Goal: Communication & Community: Answer question/provide support

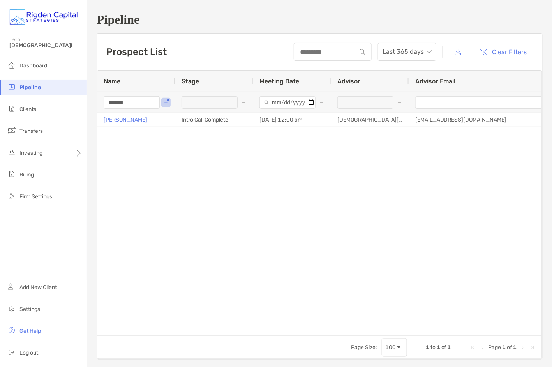
drag, startPoint x: 104, startPoint y: 102, endPoint x: 94, endPoint y: 102, distance: 9.7
click at [94, 102] on div "Pipeline Prospect List Last 365 days Clear Filters 1 to 1 of 1. Page 1 of 1 Nam…" at bounding box center [319, 186] width 464 height 372
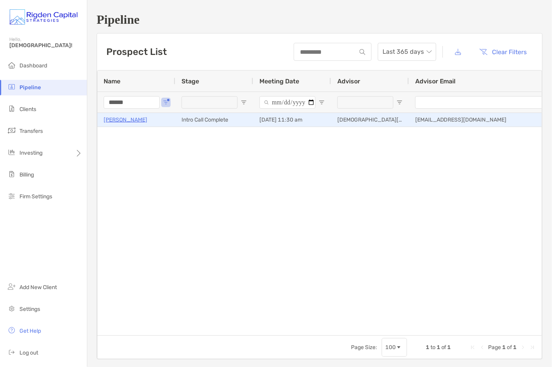
type input "******"
click at [114, 120] on p "Steven Baldwin" at bounding box center [126, 120] width 44 height 10
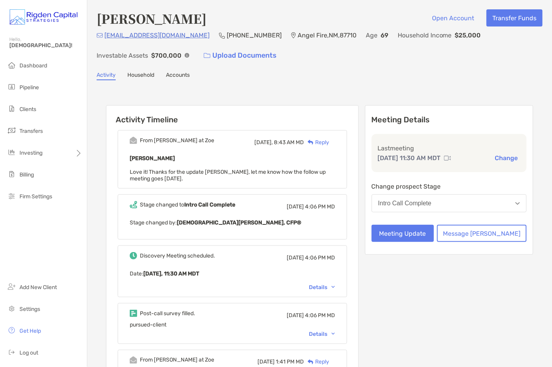
click at [329, 141] on div "Reply" at bounding box center [316, 142] width 25 height 8
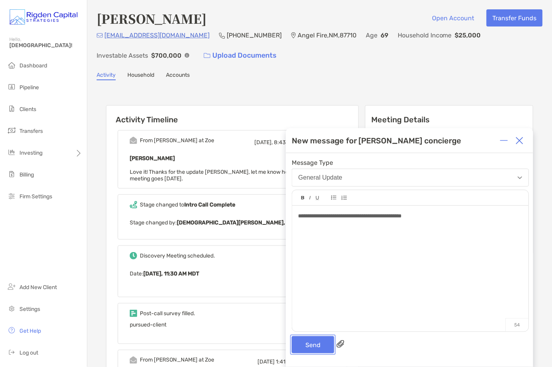
click at [321, 343] on button "Send" at bounding box center [313, 344] width 42 height 17
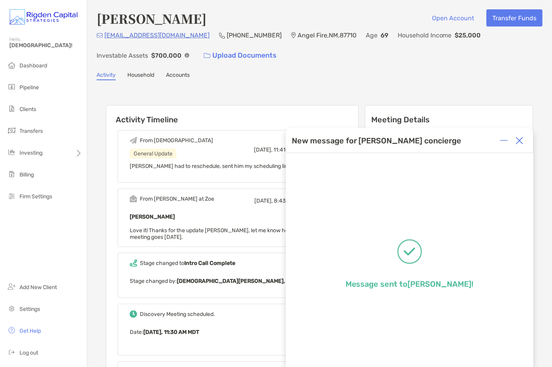
click at [519, 140] on img at bounding box center [519, 141] width 8 height 8
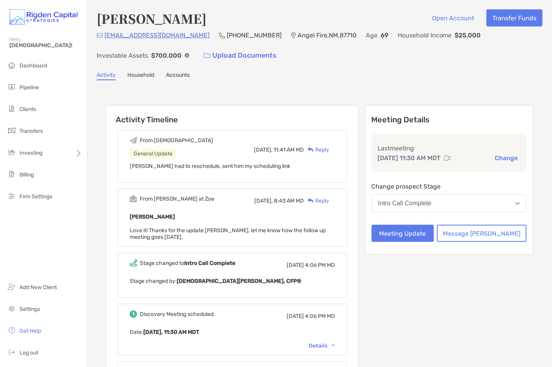
drag, startPoint x: 275, startPoint y: 165, endPoint x: 138, endPoint y: 167, distance: 137.0
click at [138, 167] on div "From Christian General Update Today, 11:41 AM MD Reply steven had to reschedule…" at bounding box center [232, 156] width 229 height 53
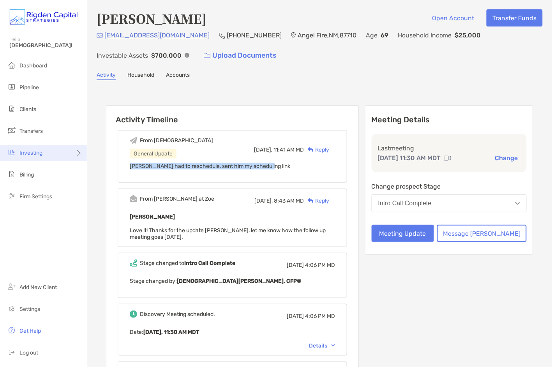
copy span "steven had to reschedule, sent him my scheduling link"
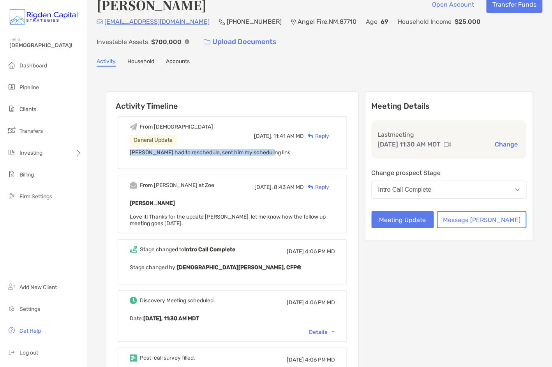
scroll to position [17, 0]
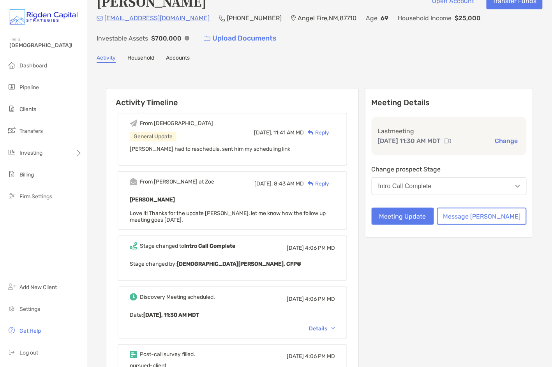
click at [167, 151] on div "steven had to reschedule, sent him my scheduling link" at bounding box center [232, 152] width 205 height 13
drag, startPoint x: 153, startPoint y: 150, endPoint x: 206, endPoint y: 150, distance: 52.9
click at [275, 150] on span "steven had to reschedule, sent him my scheduling link" at bounding box center [210, 149] width 160 height 7
click at [149, 149] on span "steven had to reschedule, sent him my scheduling link" at bounding box center [210, 149] width 160 height 7
